Goal: Information Seeking & Learning: Check status

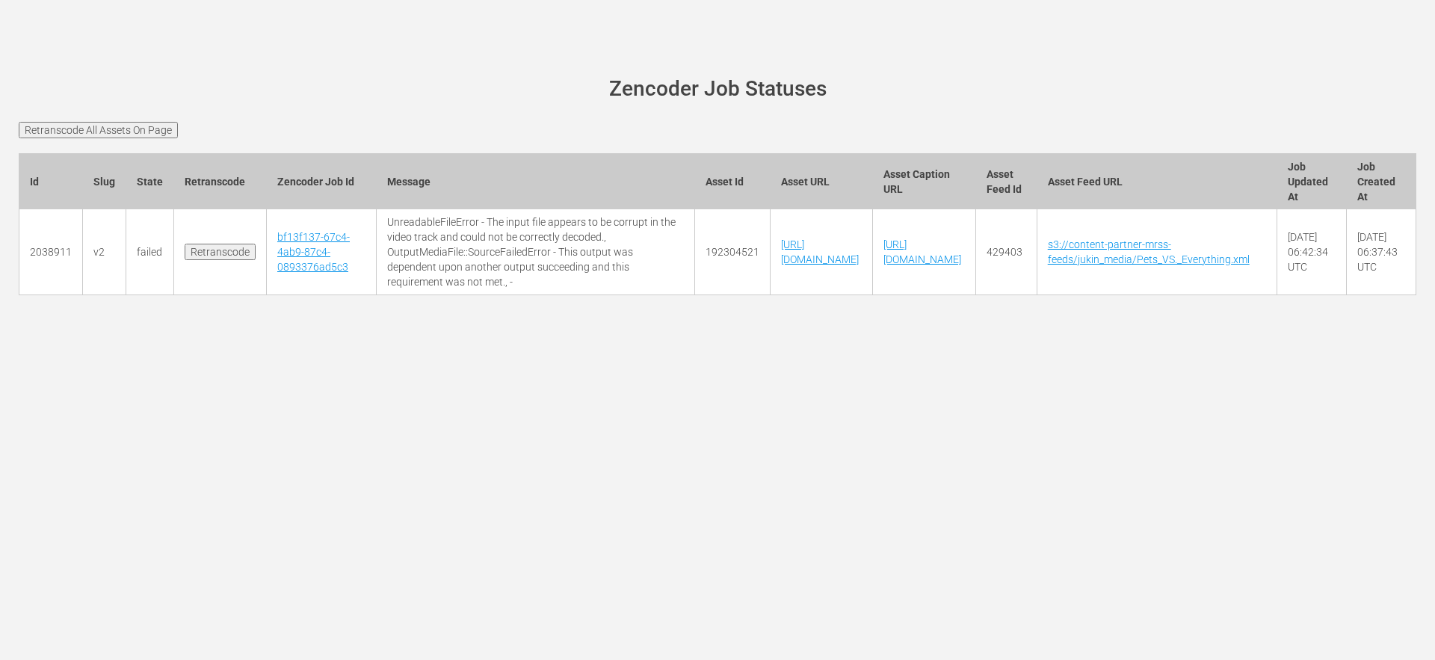
click at [594, 43] on main "wurl-scheduler.com site status Zencoder Job Statuses Retranscode All Assets On …" at bounding box center [717, 195] width 1435 height 306
drag, startPoint x: 616, startPoint y: 92, endPoint x: 803, endPoint y: 100, distance: 186.3
click at [803, 100] on h1 "Zencoder Job Statuses" at bounding box center [718, 89] width 1356 height 23
drag, startPoint x: 825, startPoint y: 90, endPoint x: 599, endPoint y: 88, distance: 225.7
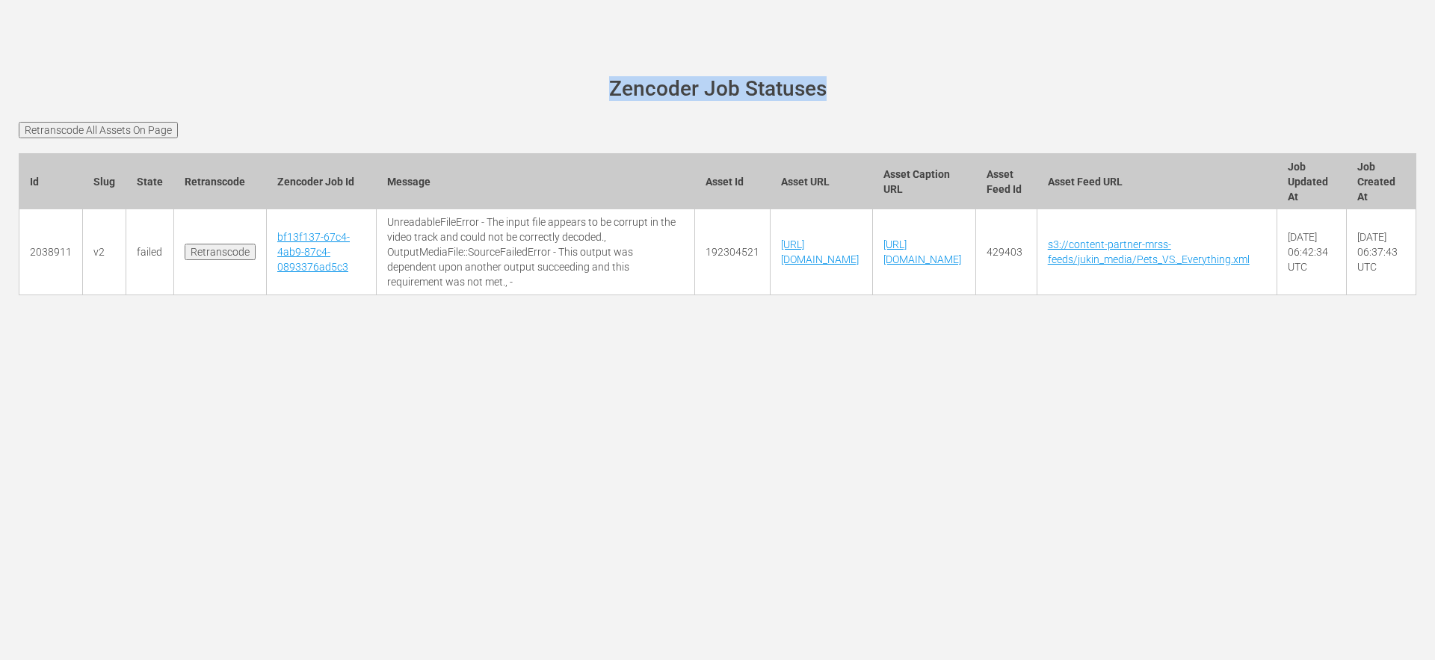
click at [599, 88] on h1 "Zencoder Job Statuses" at bounding box center [718, 89] width 1356 height 23
click at [664, 87] on h1 "Zencoder Job Statuses" at bounding box center [718, 89] width 1356 height 23
click at [696, 81] on h1 "Zencoder Job Statuses" at bounding box center [718, 89] width 1356 height 23
drag, startPoint x: 610, startPoint y: 90, endPoint x: 829, endPoint y: 90, distance: 218.9
click at [829, 90] on h1 "Zencoder Job Statuses" at bounding box center [718, 89] width 1356 height 23
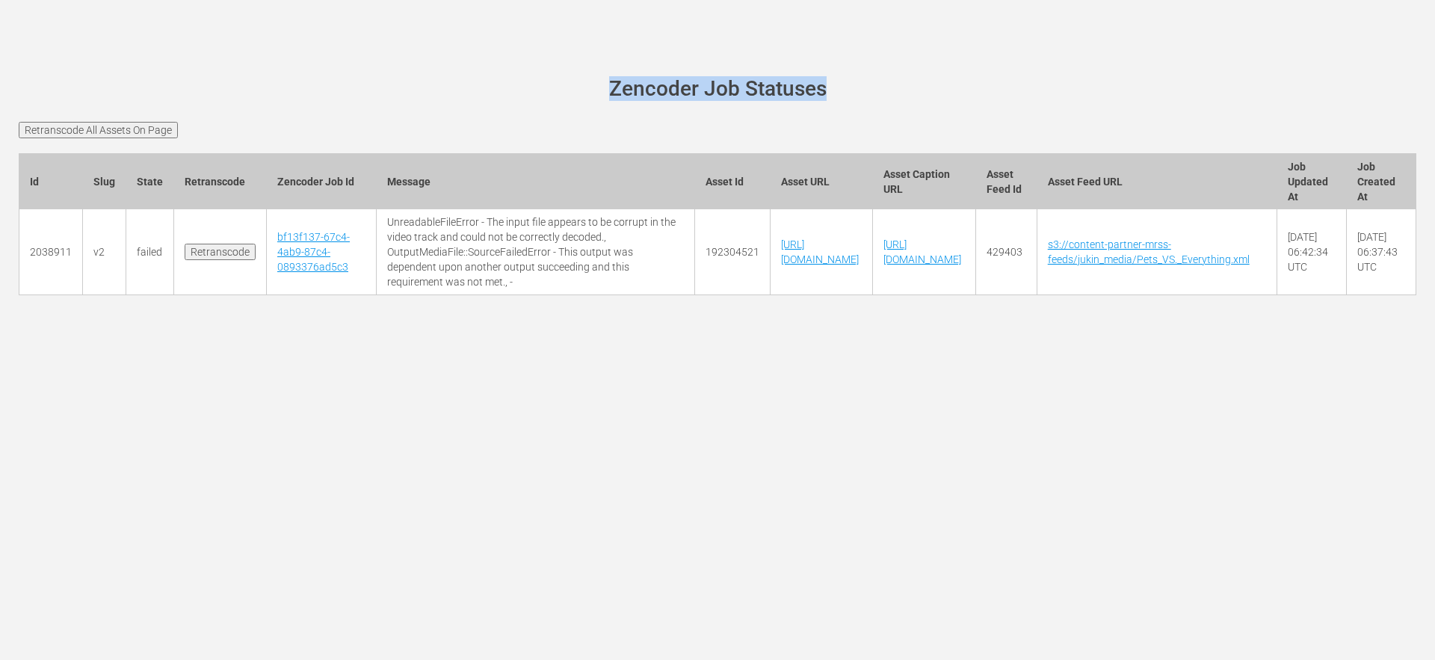
click at [846, 90] on h1 "Zencoder Job Statuses" at bounding box center [718, 89] width 1356 height 23
drag, startPoint x: 832, startPoint y: 89, endPoint x: 606, endPoint y: 84, distance: 225.7
click at [606, 84] on h1 "Zencoder Job Statuses" at bounding box center [718, 89] width 1356 height 23
click at [596, 84] on h1 "Zencoder Job Statuses" at bounding box center [718, 89] width 1356 height 23
drag, startPoint x: 596, startPoint y: 84, endPoint x: 854, endPoint y: 90, distance: 257.9
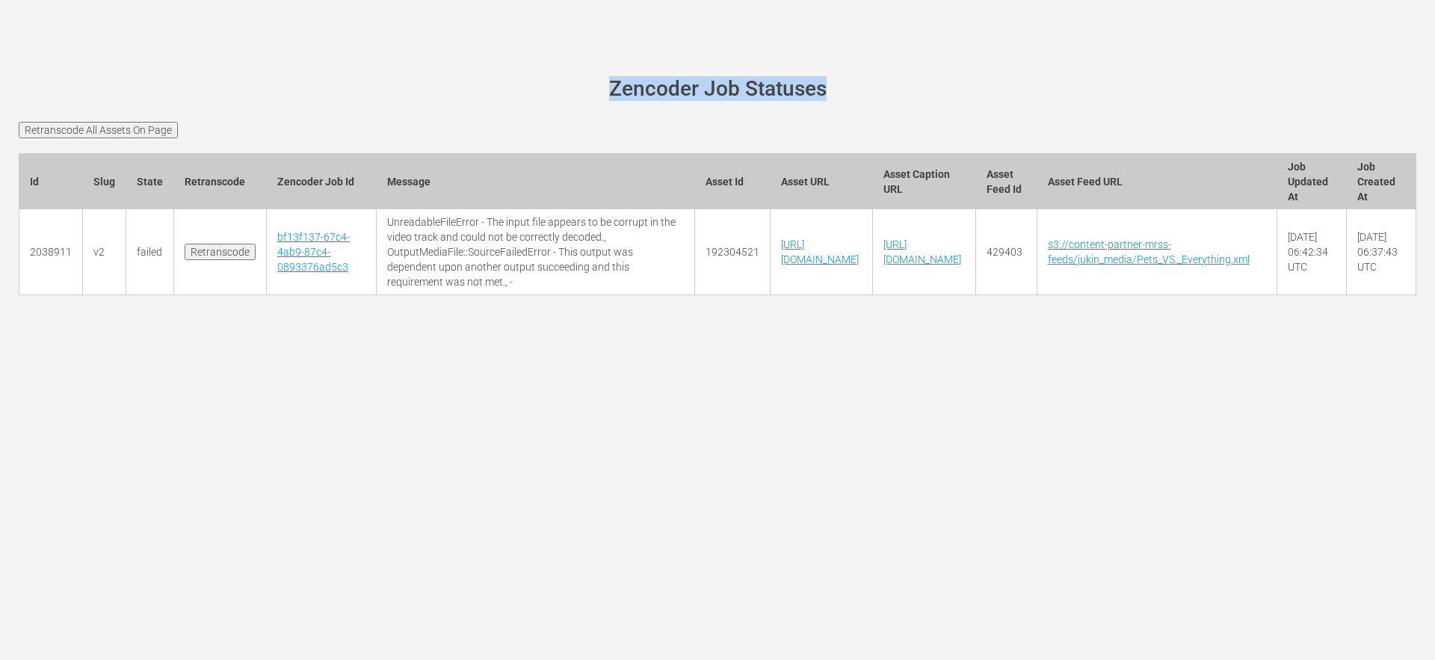
click at [854, 90] on h1 "Zencoder Job Statuses" at bounding box center [718, 89] width 1356 height 23
drag, startPoint x: 838, startPoint y: 90, endPoint x: 611, endPoint y: 87, distance: 227.9
click at [611, 87] on h1 "Zencoder Job Statuses" at bounding box center [718, 89] width 1356 height 23
click at [599, 86] on h1 "Zencoder Job Statuses" at bounding box center [718, 89] width 1356 height 23
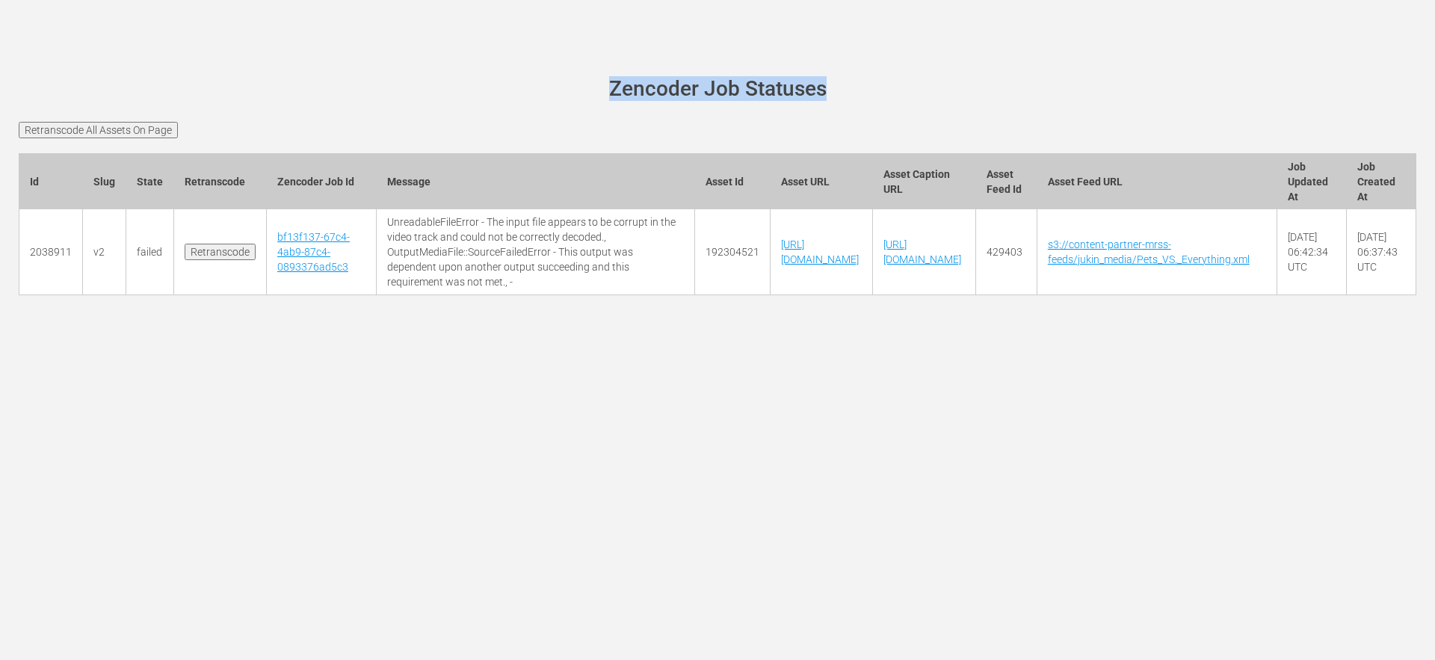
drag, startPoint x: 606, startPoint y: 87, endPoint x: 834, endPoint y: 93, distance: 228.0
click at [834, 93] on h1 "Zencoder Job Statuses" at bounding box center [718, 89] width 1356 height 23
click at [826, 90] on h1 "Zencoder Job Statuses" at bounding box center [718, 89] width 1356 height 23
drag, startPoint x: 821, startPoint y: 90, endPoint x: 603, endPoint y: 84, distance: 218.3
click at [603, 84] on h1 "Zencoder Job Statuses" at bounding box center [718, 89] width 1356 height 23
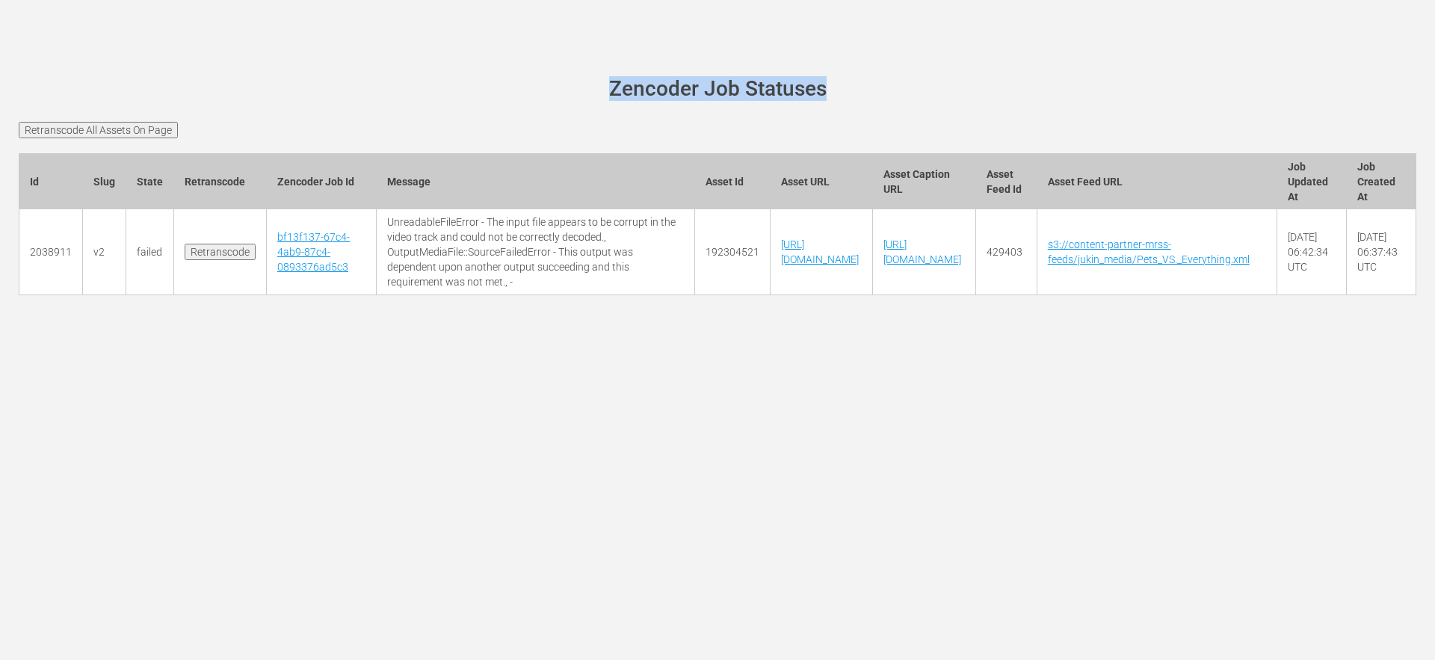
click at [603, 84] on h1 "Zencoder Job Statuses" at bounding box center [718, 89] width 1356 height 23
drag, startPoint x: 603, startPoint y: 84, endPoint x: 831, endPoint y: 85, distance: 227.9
click at [831, 85] on h1 "Zencoder Job Statuses" at bounding box center [718, 89] width 1356 height 23
drag, startPoint x: 829, startPoint y: 87, endPoint x: 589, endPoint y: 85, distance: 240.6
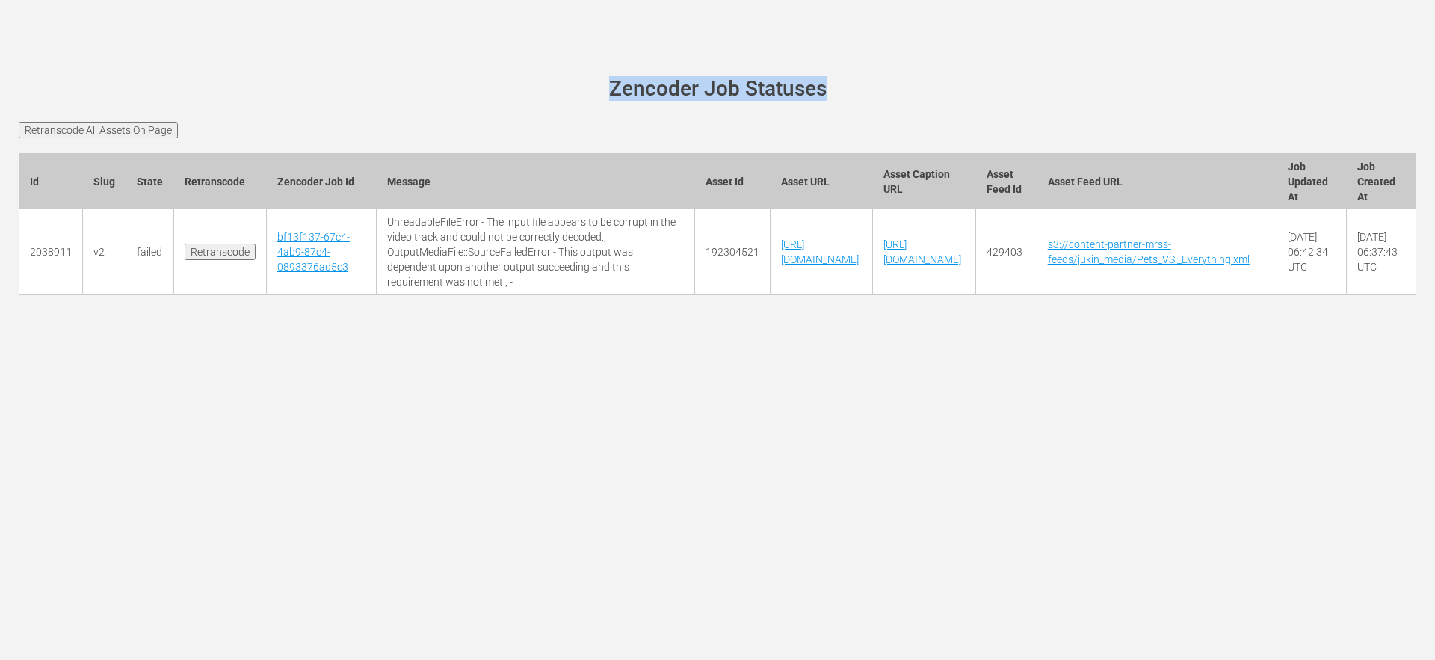
click at [589, 85] on h1 "Zencoder Job Statuses" at bounding box center [718, 89] width 1356 height 23
click at [590, 85] on h1 "Zencoder Job Statuses" at bounding box center [718, 89] width 1356 height 23
drag, startPoint x: 859, startPoint y: 43, endPoint x: 612, endPoint y: 32, distance: 247.6
click at [859, 43] on main "wurl-scheduler.com site status Zencoder Job Statuses Retranscode All Assets On …" at bounding box center [717, 195] width 1435 height 306
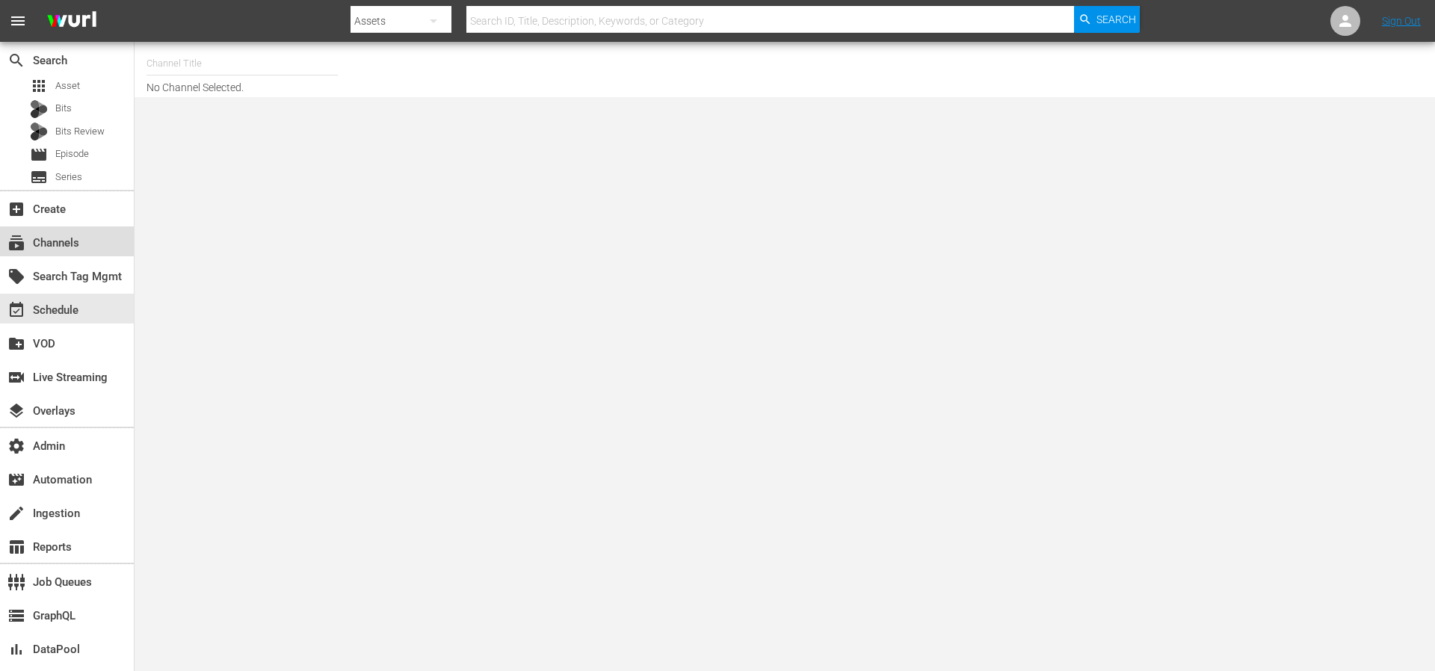
click at [75, 246] on div "subscriptions Channels" at bounding box center [42, 240] width 84 height 13
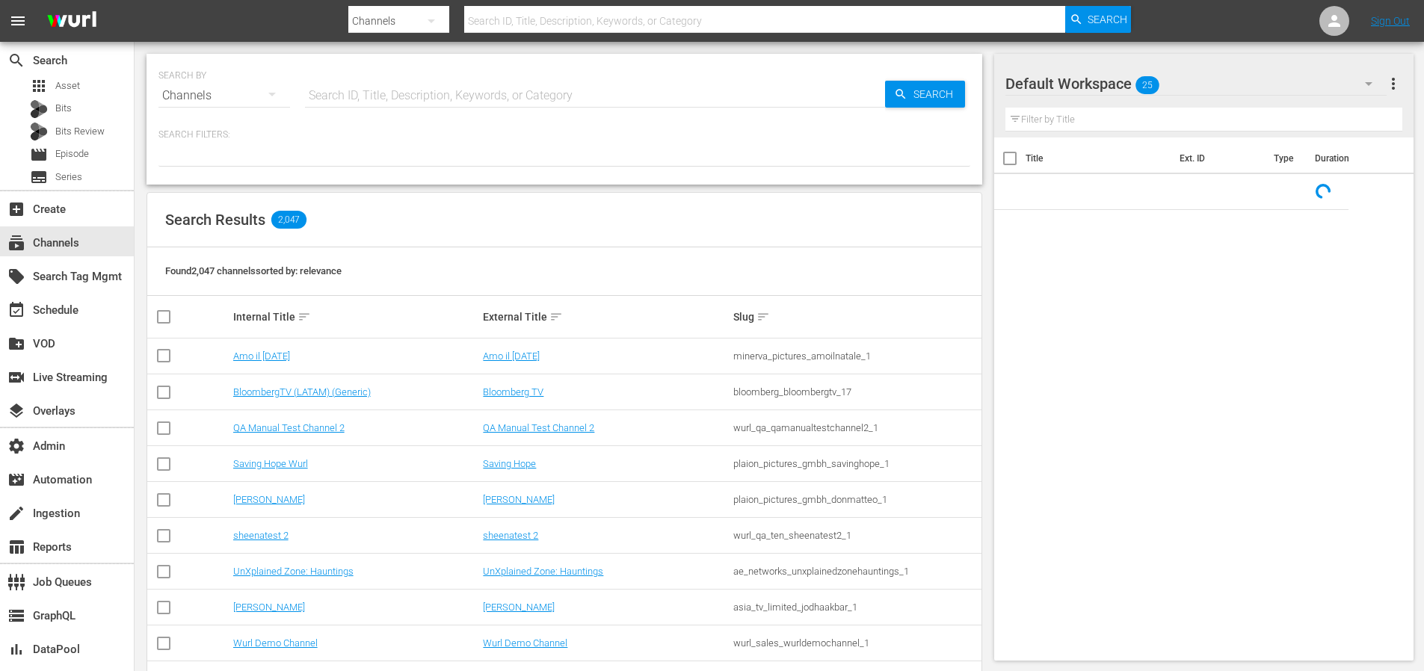
click at [445, 98] on input "text" at bounding box center [595, 96] width 580 height 36
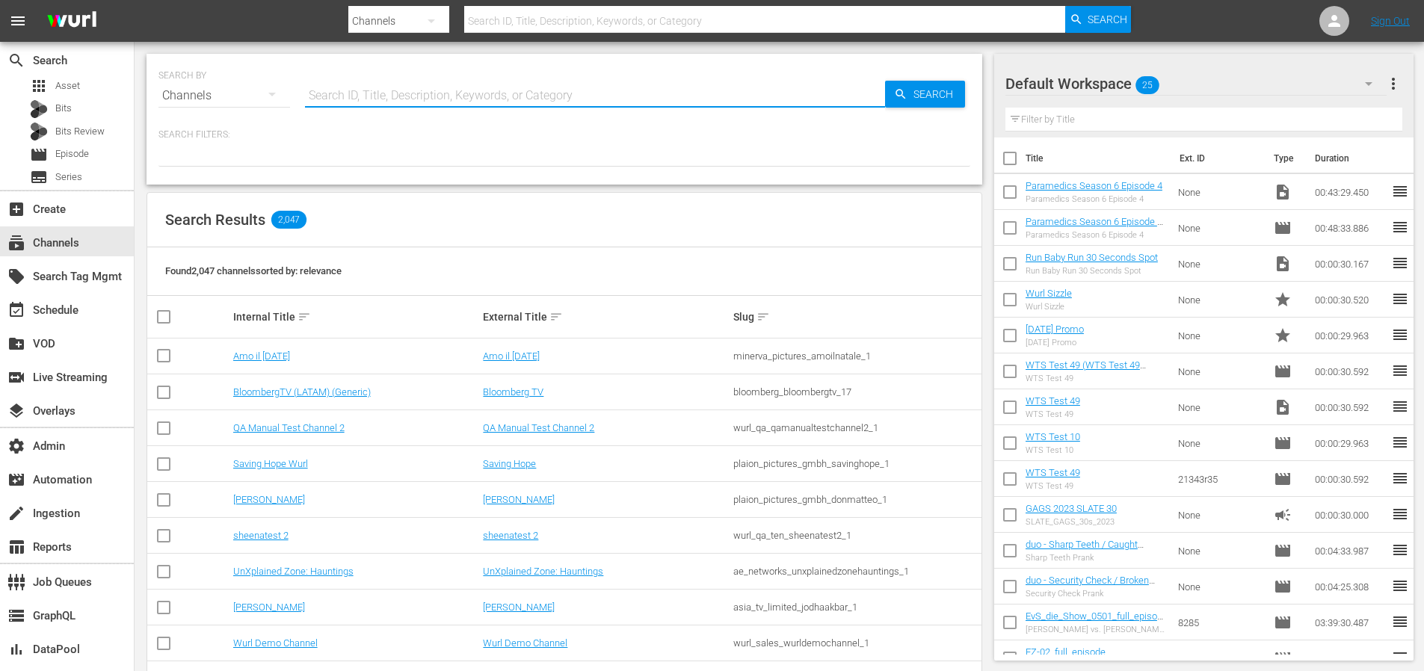
paste input "GB-1815-GBBD1100013BJ-81598553"
type input "GB-1815-GBBD1100013BJ-81598553"
drag, startPoint x: 619, startPoint y: 96, endPoint x: 289, endPoint y: 96, distance: 330.3
click at [300, 98] on div "SEARCH BY Search By Channels Search ID, Title, Description, Keywords, or Catego…" at bounding box center [564, 87] width 812 height 54
type input "GB-1815-GBBD1100013BJ-81598553"
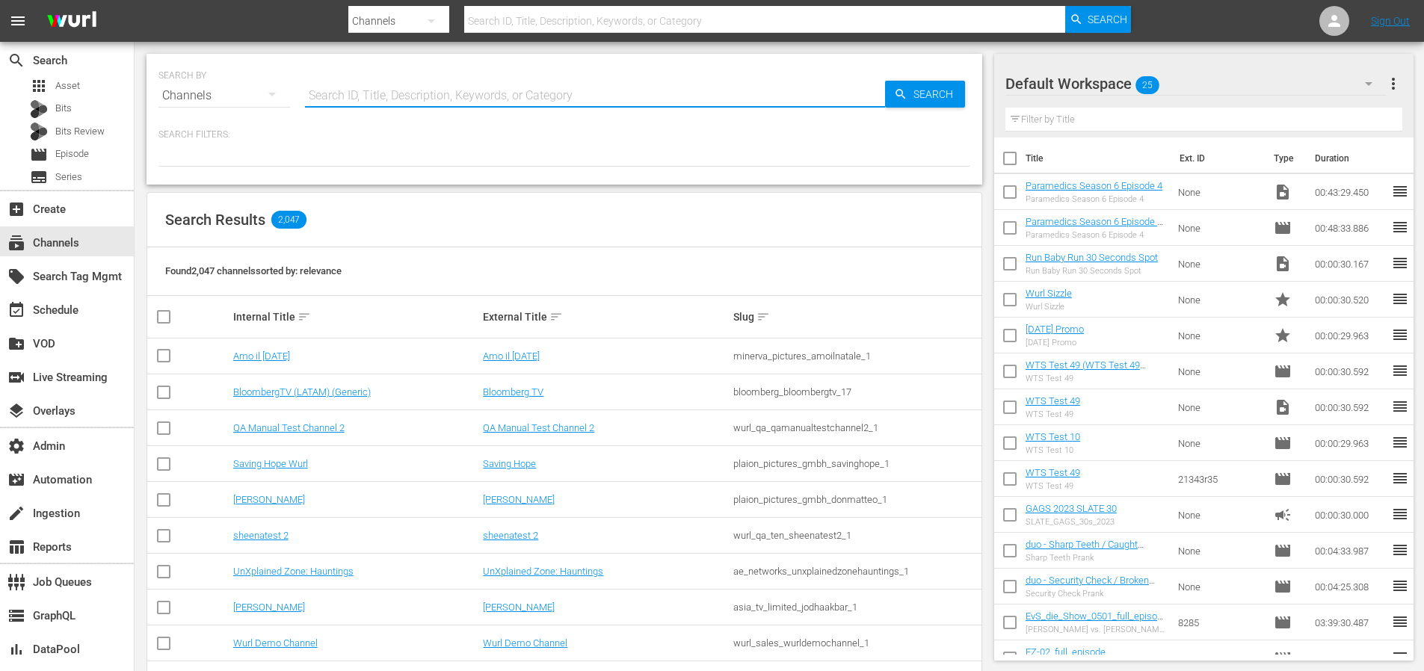
paste input "samsung_asia_tv_limited_zeeworld_1_gb_hls_wfo"
type input "samsung_asia_tv_limited_zeeworld_1_gb_hls_wfo"
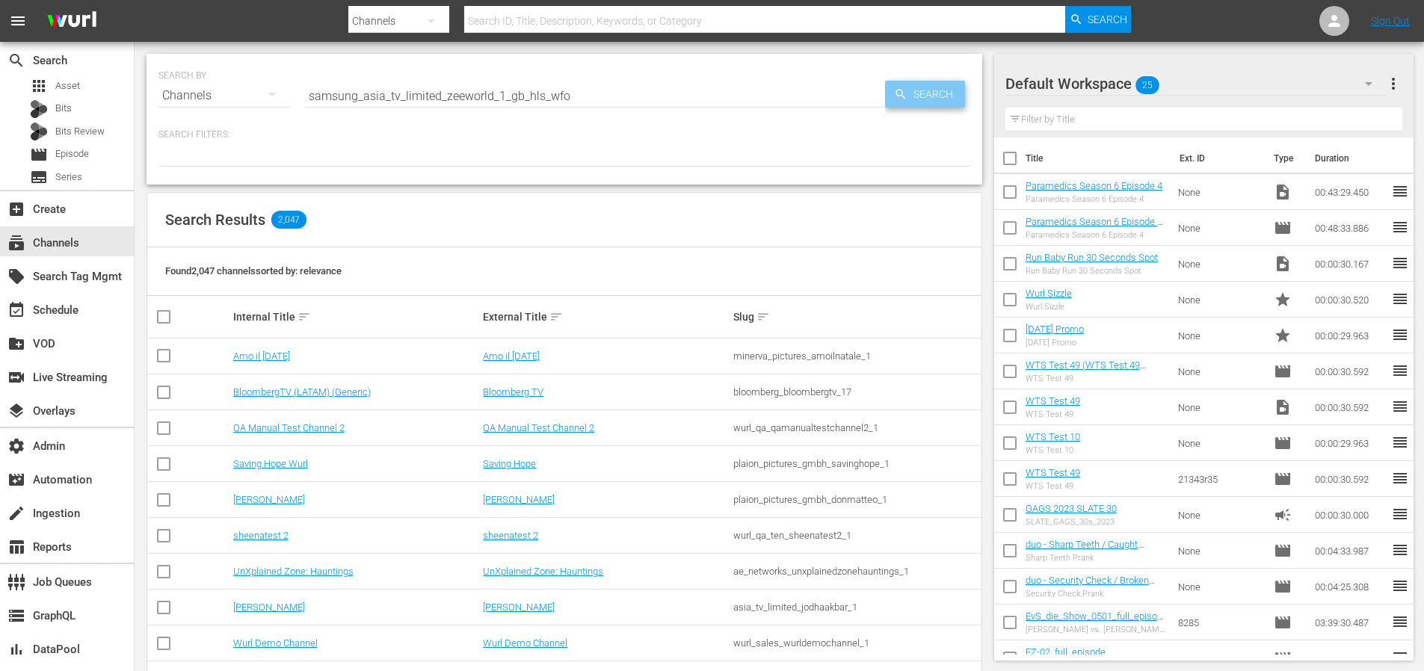
click at [918, 97] on span "Search" at bounding box center [936, 94] width 58 height 27
type input "samsung_asia_tv_limited_zeeworld_1_gb_hls_wfo"
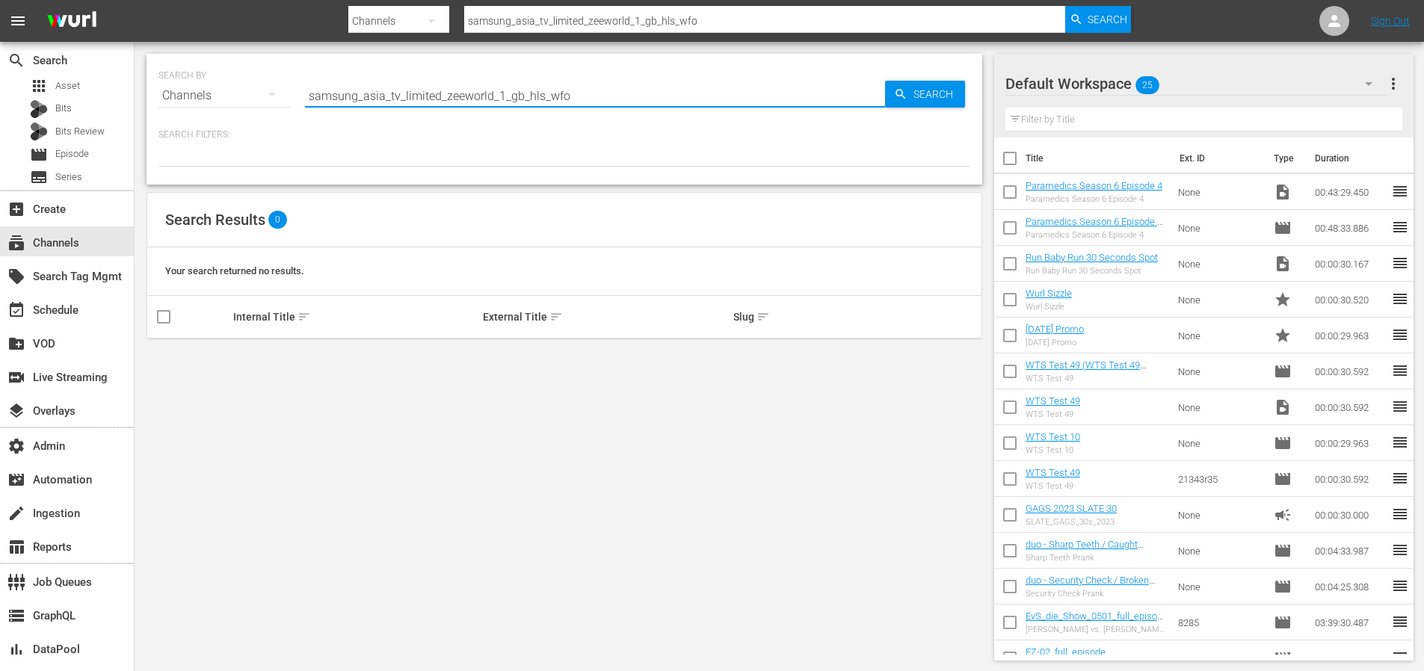
drag, startPoint x: 593, startPoint y: 97, endPoint x: 543, endPoint y: 96, distance: 50.8
click at [543, 96] on input "samsung_asia_tv_limited_zeeworld_1_gb_hls_wfo" at bounding box center [595, 96] width 580 height 36
type input "samsung_asia_tv_limited_zeeworld_1"
drag, startPoint x: 404, startPoint y: 97, endPoint x: 235, endPoint y: 94, distance: 168.2
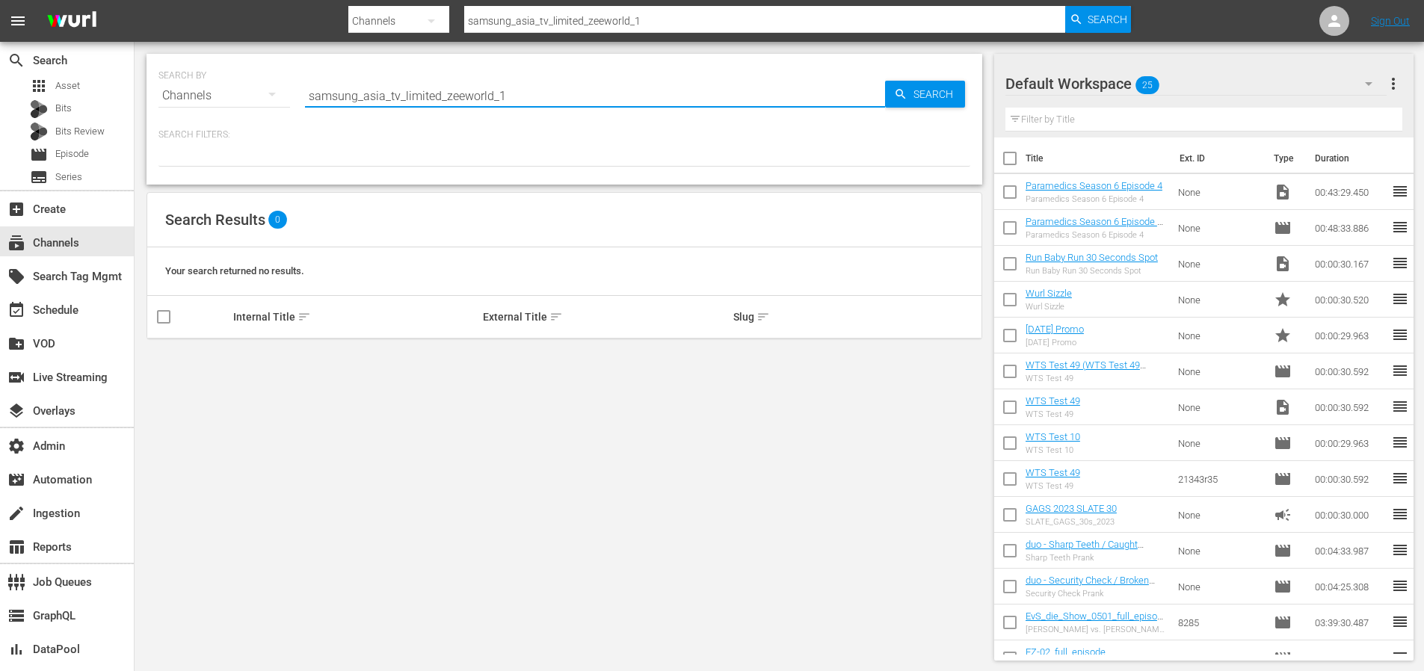
click at [244, 94] on div "SEARCH BY Search By Channels Search ID, Title, Description, Keywords, or Catego…" at bounding box center [564, 87] width 812 height 54
type input "limited_zeeworld_1"
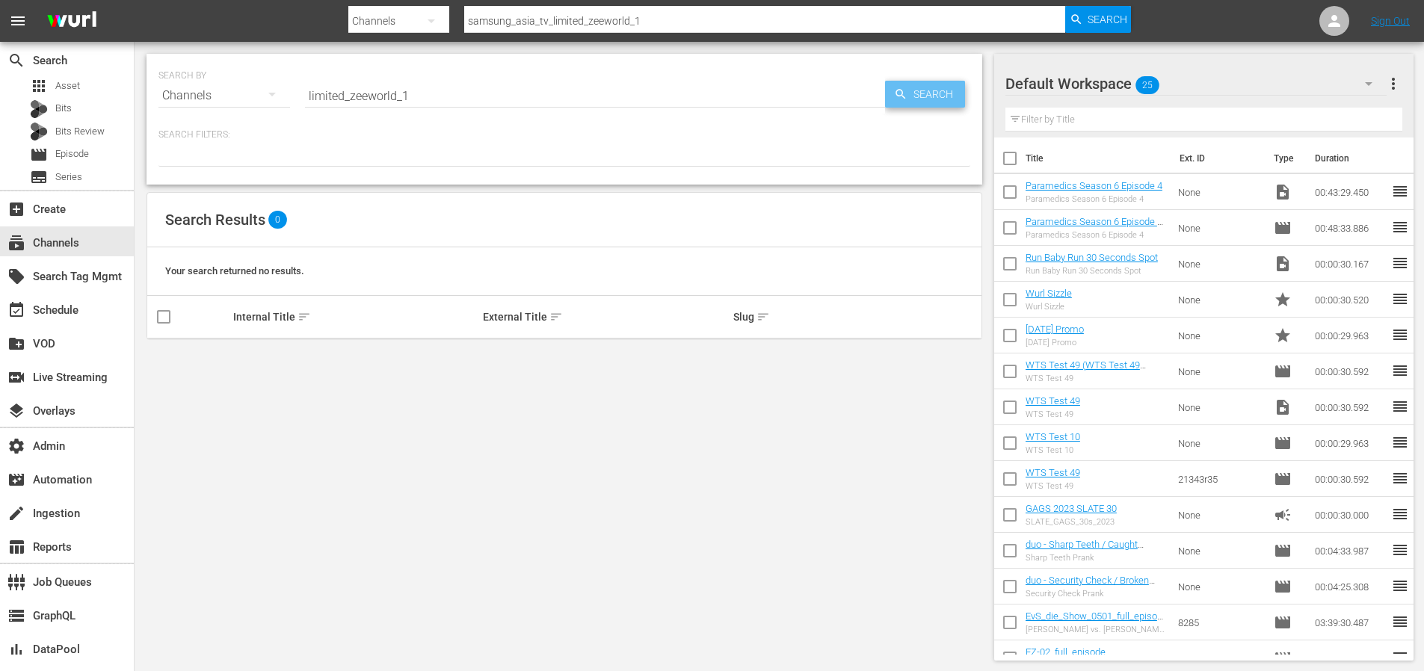
click at [926, 88] on span "Search" at bounding box center [936, 94] width 58 height 27
type input "limited_zeeworld_1"
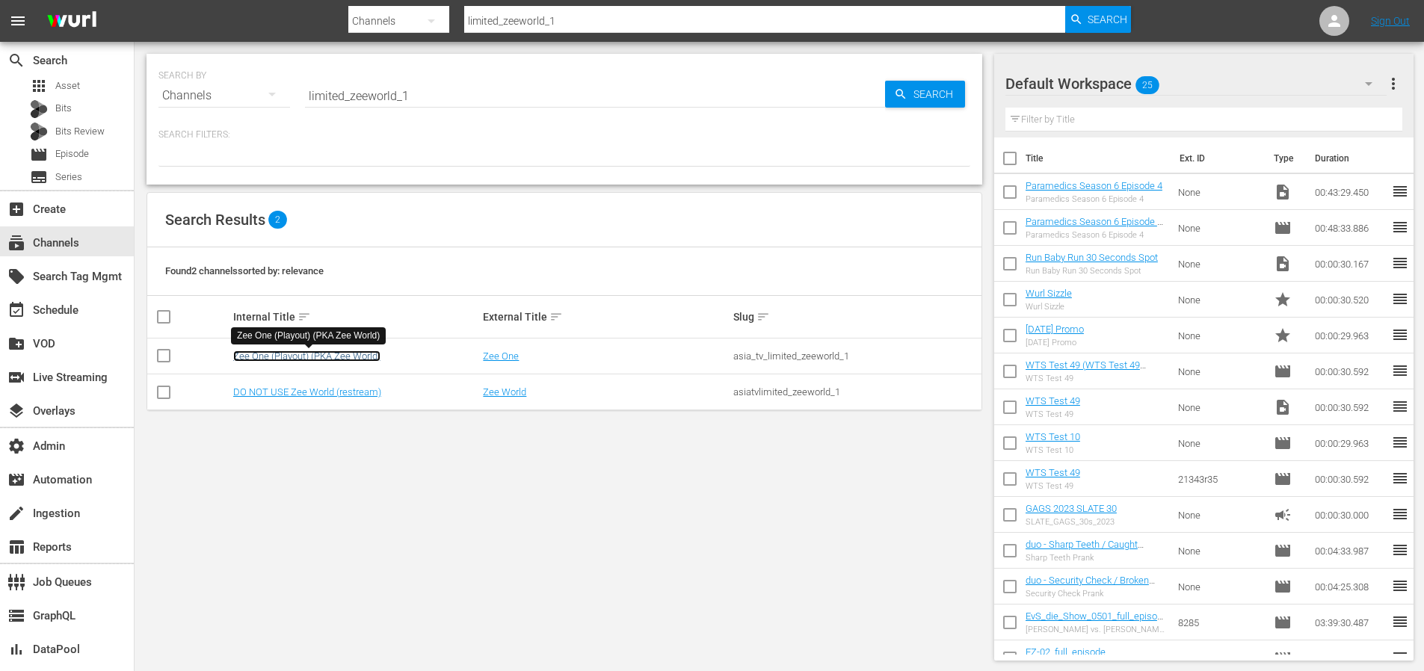
click at [306, 354] on link "Zee One (Playout) (PKA Zee World)" at bounding box center [306, 355] width 147 height 11
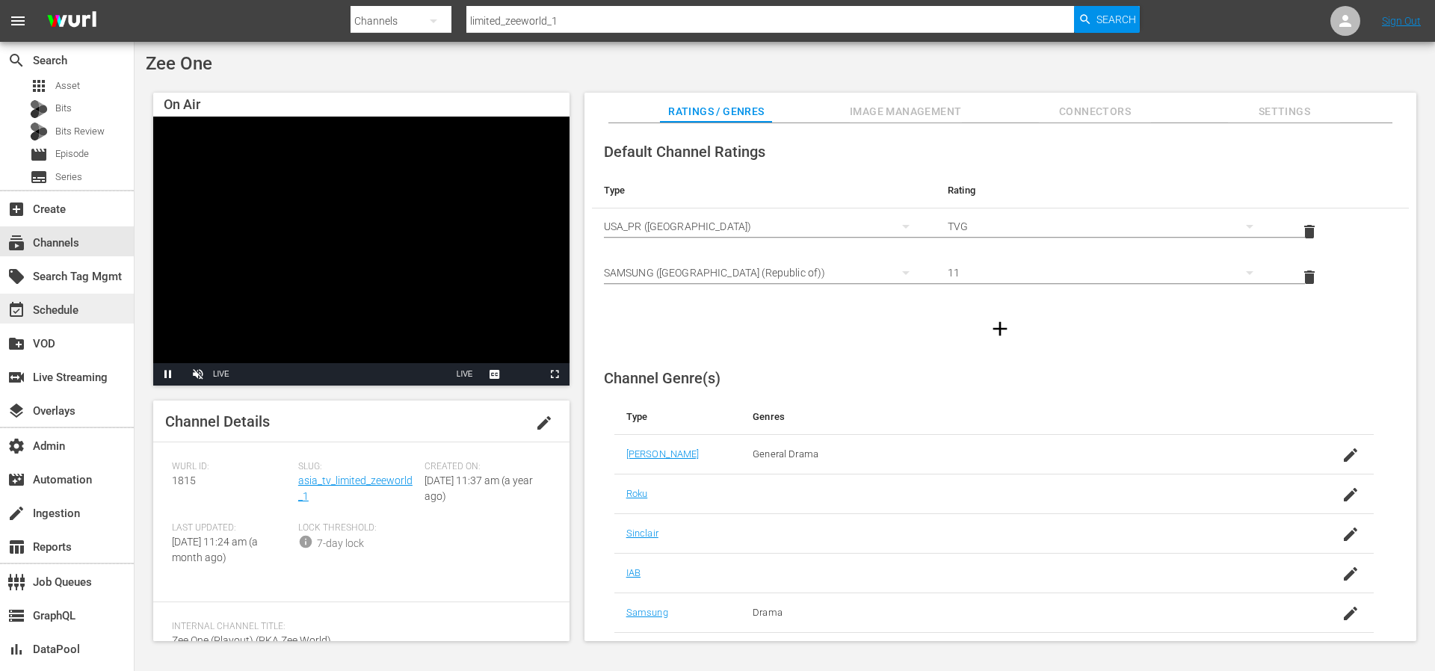
click at [75, 312] on div "event_available Schedule" at bounding box center [42, 307] width 84 height 13
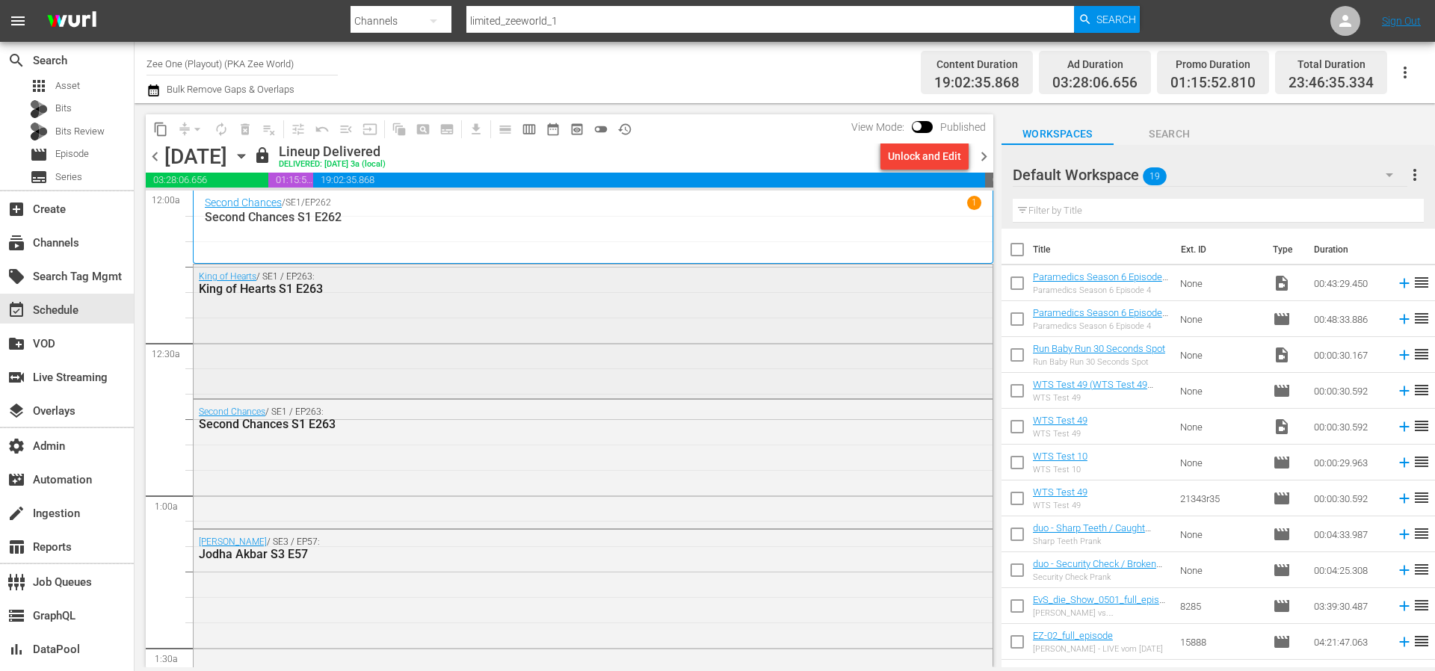
click at [492, 303] on div "King of Hearts / SE1 / EP263: King of Hearts S1 E263" at bounding box center [593, 330] width 799 height 130
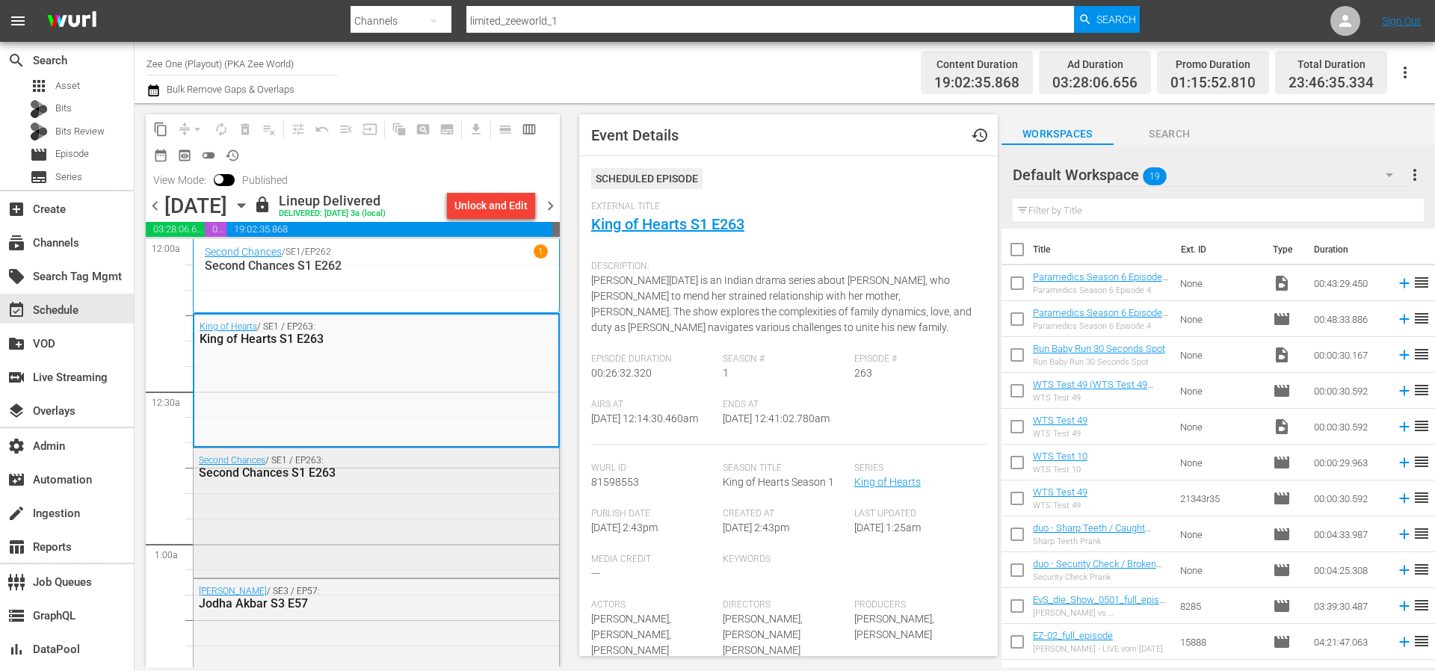
click at [399, 510] on div "Second Chances / SE1 / EP263: Second Chances S1 E263" at bounding box center [376, 511] width 365 height 126
